Goal: Find contact information: Find contact information

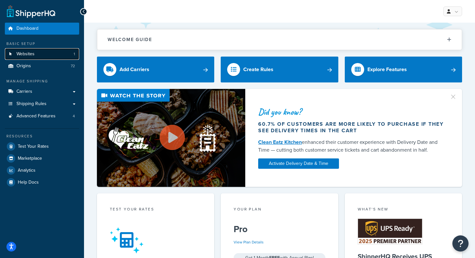
click at [42, 56] on link "Websites 1" at bounding box center [42, 54] width 74 height 12
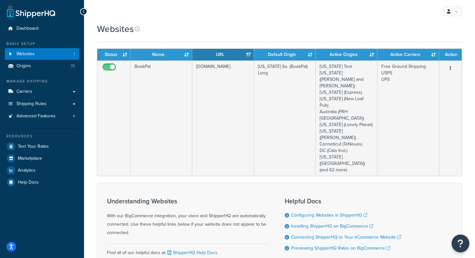
click at [465, 244] on button "Open Resource Center" at bounding box center [461, 244] width 18 height 18
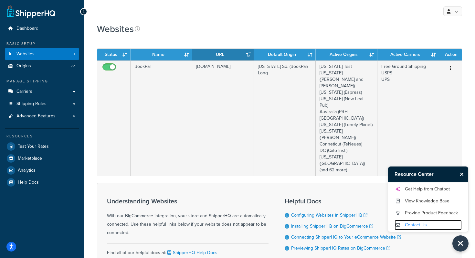
click at [416, 222] on link "Contact Us" at bounding box center [428, 225] width 67 height 10
